Goal: Task Accomplishment & Management: Manage account settings

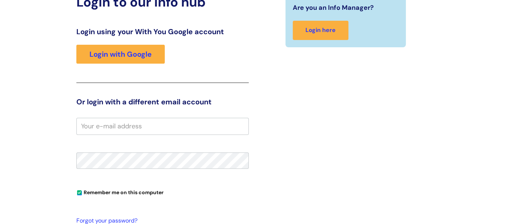
scroll to position [85, 0]
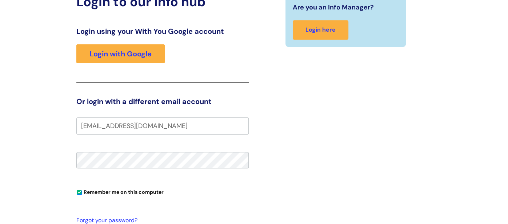
click at [129, 128] on input "s.c84@outlookj.com" at bounding box center [162, 125] width 172 height 17
type input "s.c84@outlook.com"
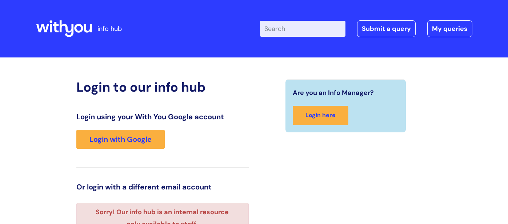
scroll to position [136, 0]
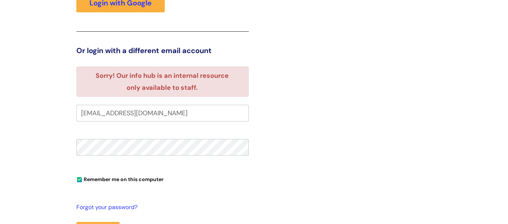
click at [147, 114] on input "s.c84@outlook.com" at bounding box center [162, 113] width 172 height 17
type input "s"
type input "[PERSON_NAME][EMAIL_ADDRESS][PERSON_NAME][DOMAIN_NAME]"
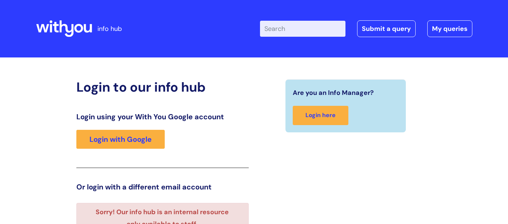
scroll to position [136, 0]
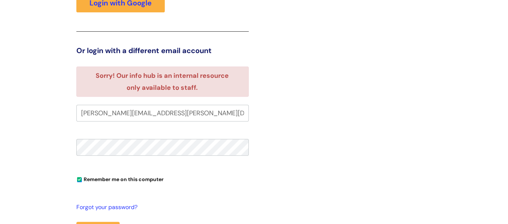
click at [486, 150] on div "Login to our info hub Login using your With You Google account Login with Googl…" at bounding box center [254, 113] width 508 height 384
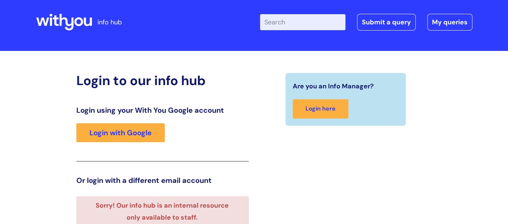
scroll to position [0, 0]
